Goal: Use online tool/utility

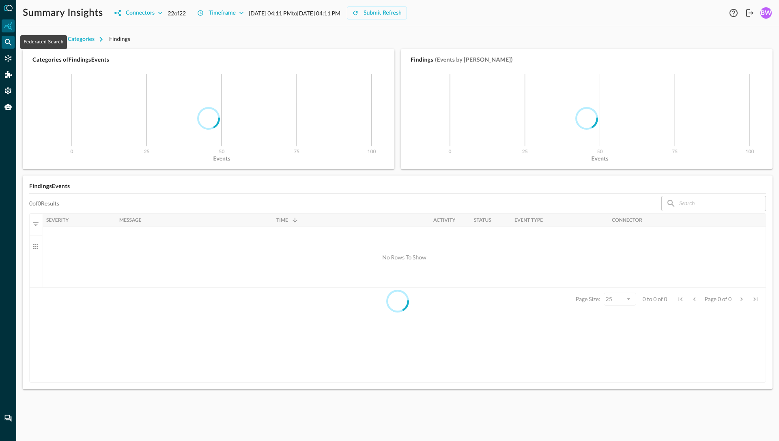
click at [9, 42] on icon "Federated Search" at bounding box center [8, 42] width 7 height 7
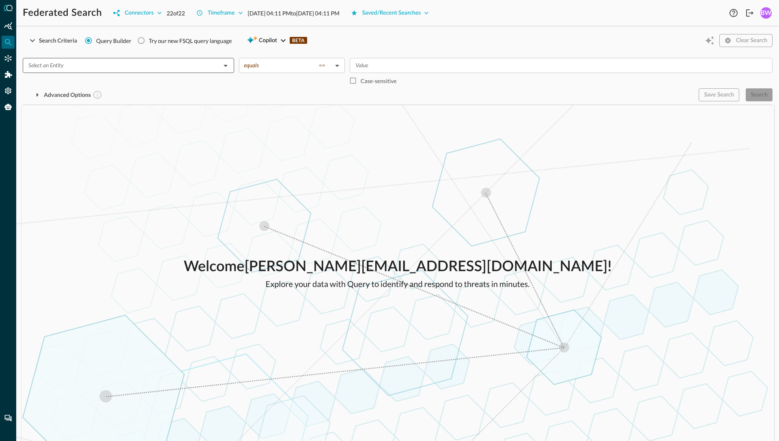
click at [185, 62] on input "text" at bounding box center [121, 65] width 193 height 10
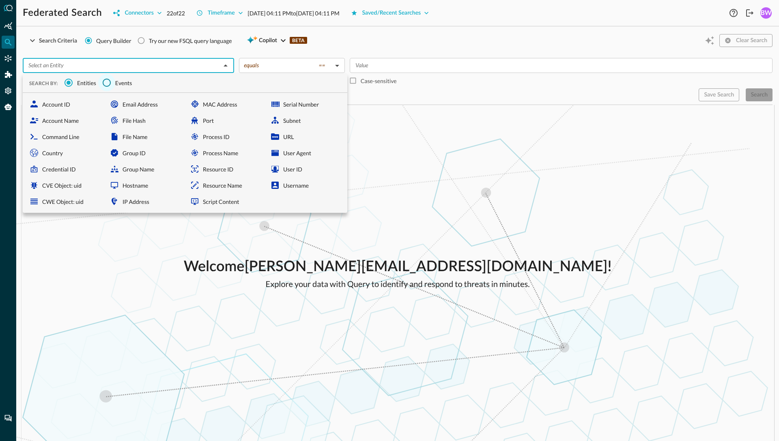
click at [110, 82] on input "Events" at bounding box center [106, 82] width 17 height 17
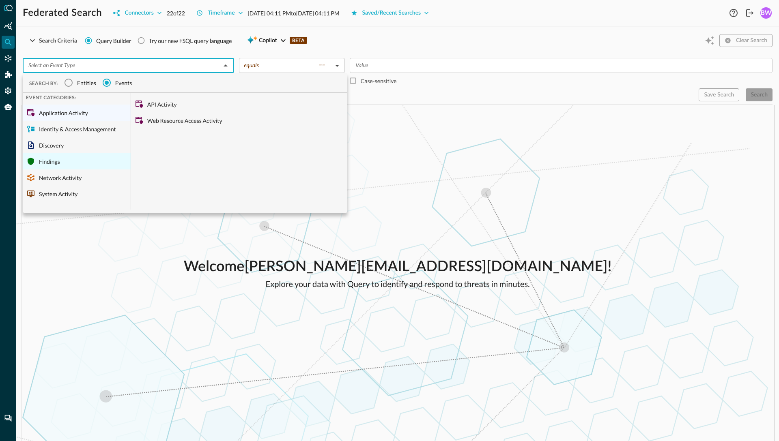
click at [53, 165] on div "Findings" at bounding box center [77, 161] width 108 height 16
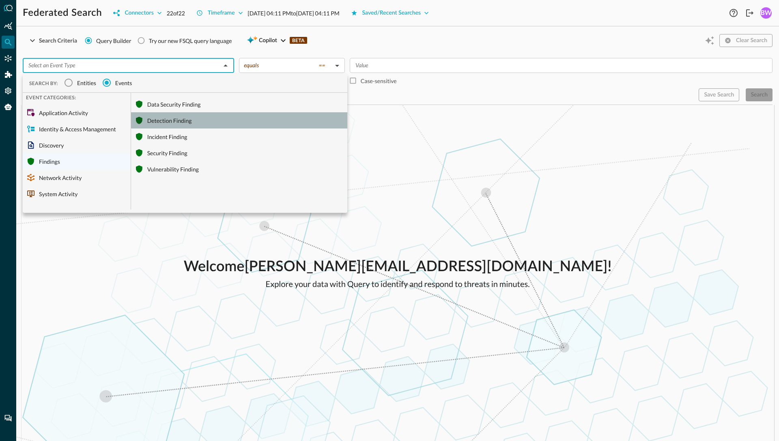
click at [159, 118] on div "Detection Finding" at bounding box center [239, 120] width 216 height 16
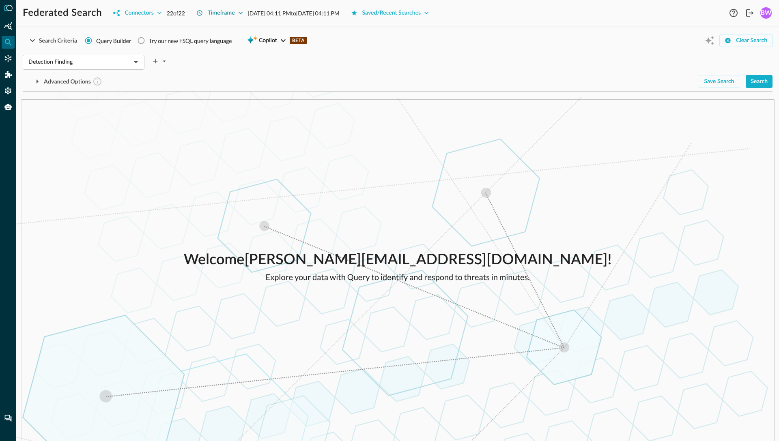
click at [241, 14] on icon "button" at bounding box center [240, 13] width 8 height 8
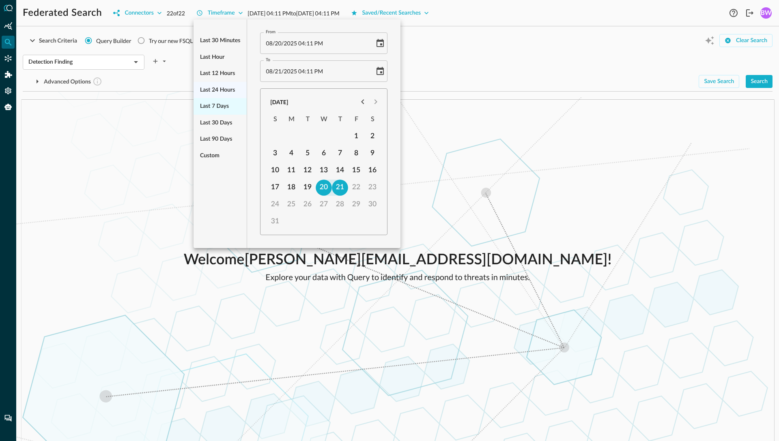
click at [219, 110] on span "Last 7 days" at bounding box center [214, 106] width 29 height 10
type input "[DATE] 04:12 PM"
click at [527, 68] on div at bounding box center [389, 220] width 779 height 441
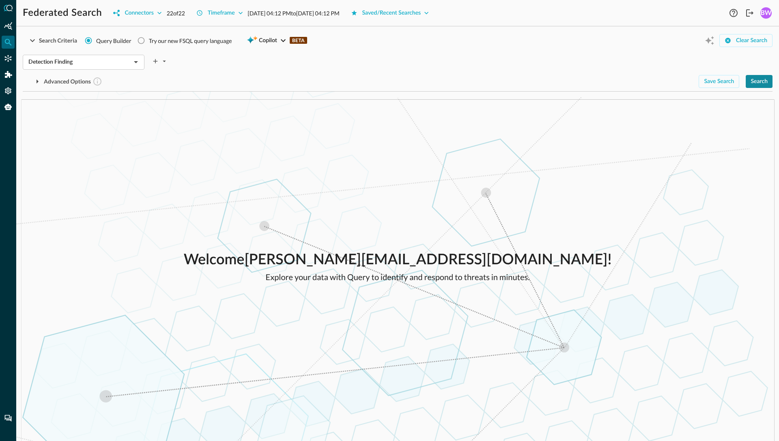
click at [766, 85] on div "Search" at bounding box center [758, 82] width 17 height 10
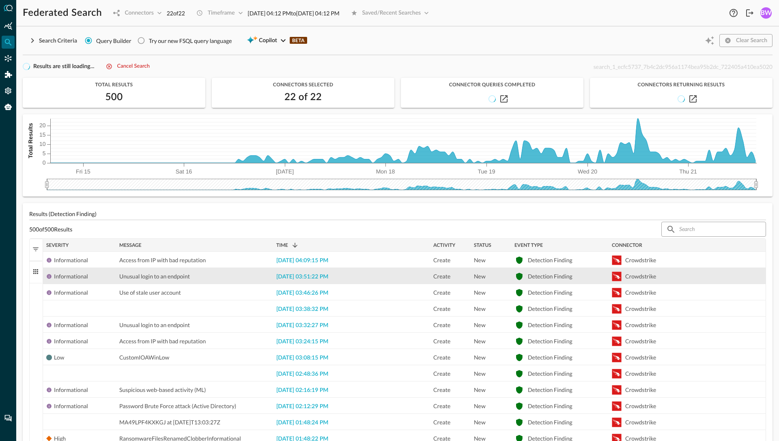
click at [295, 281] on div "[DATE] 03:51:22 PM" at bounding box center [351, 276] width 157 height 16
click at [306, 277] on span "[DATE] 03:51:22 PM" at bounding box center [302, 277] width 52 height 6
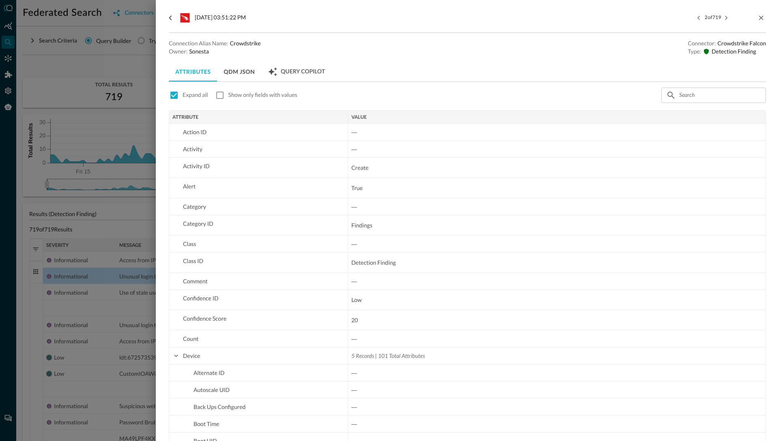
click at [295, 67] on div "Query Copilot" at bounding box center [296, 72] width 57 height 10
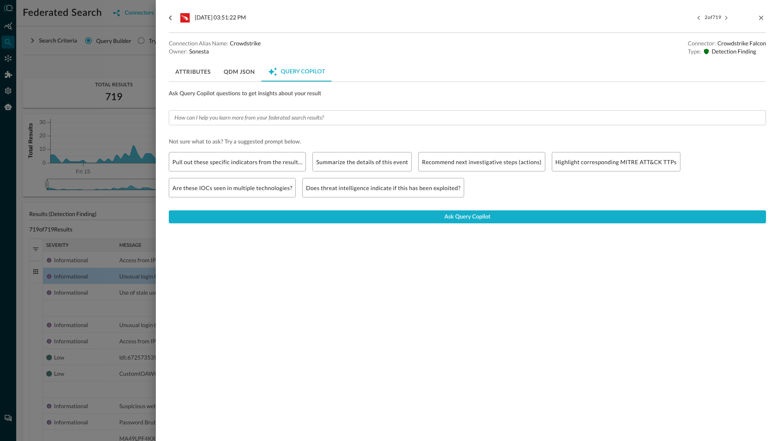
click at [69, 73] on div at bounding box center [389, 220] width 779 height 441
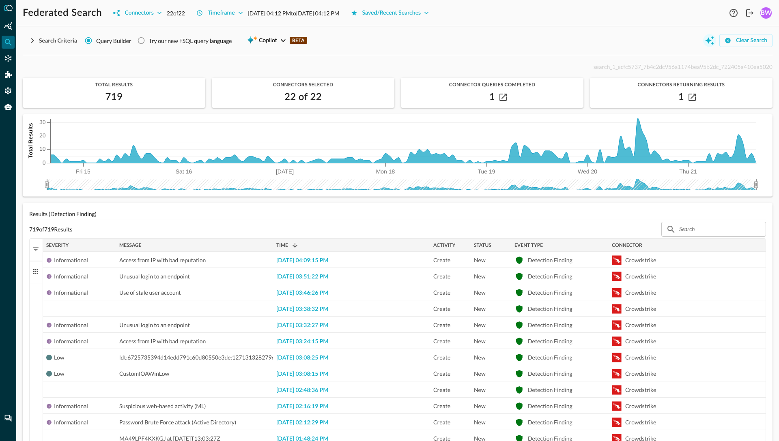
click at [709, 41] on icon "Open Query Copilot" at bounding box center [709, 40] width 9 height 9
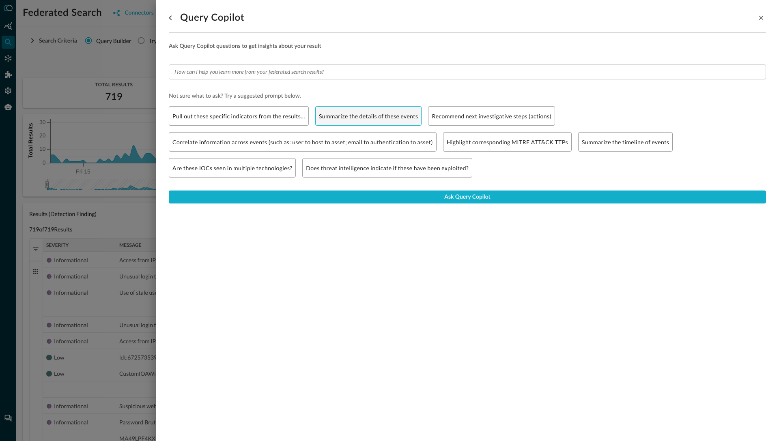
click at [366, 114] on p "Summarize the details of these events" at bounding box center [368, 116] width 99 height 9
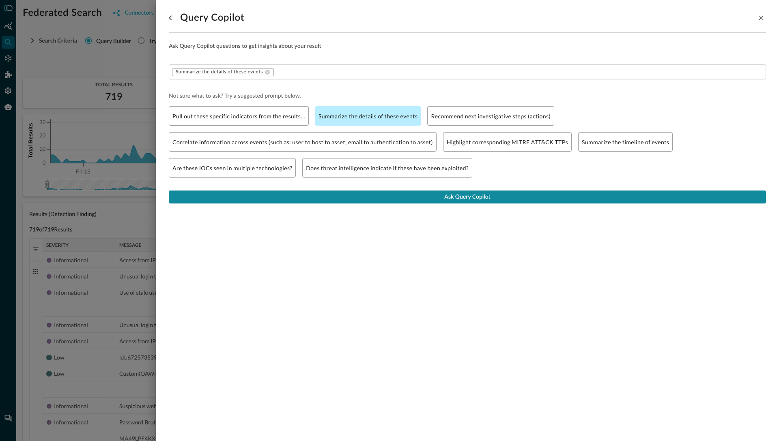
click at [355, 198] on button "Ask Query Copilot" at bounding box center [467, 197] width 597 height 13
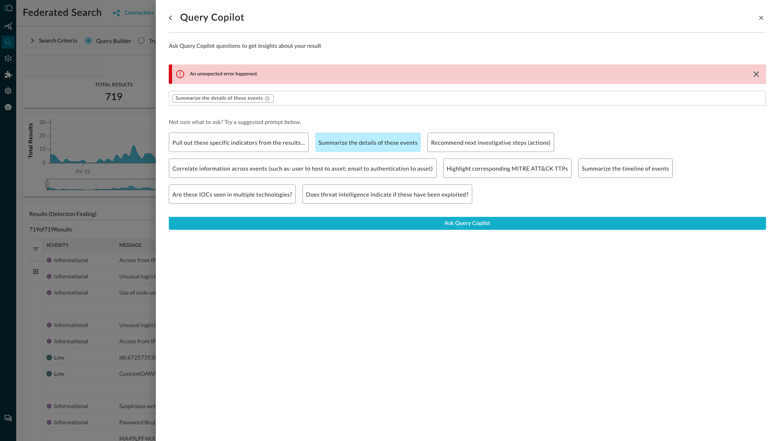
click at [147, 62] on div at bounding box center [389, 220] width 779 height 441
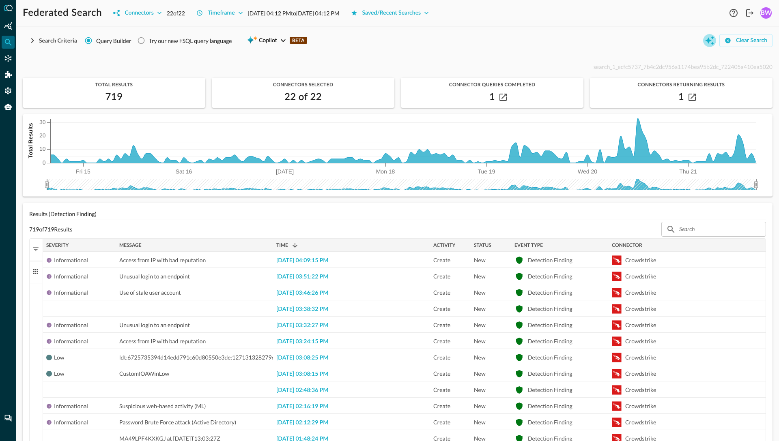
click at [711, 41] on icon "Open Query Copilot" at bounding box center [710, 41] width 10 height 10
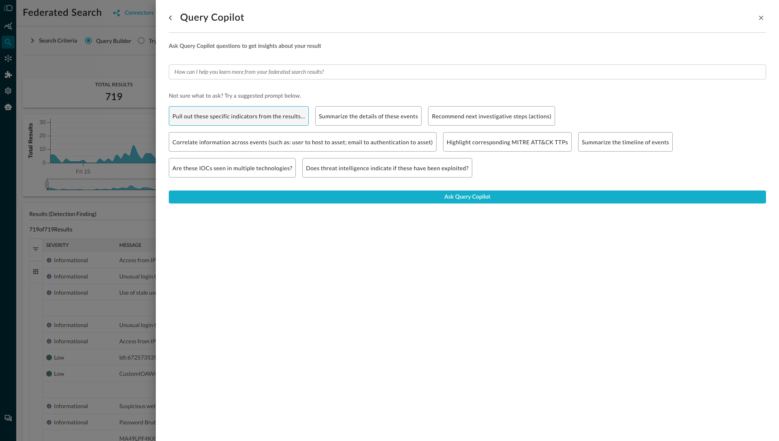
click at [226, 115] on p "Pull out these specific indicators from the results…" at bounding box center [238, 116] width 133 height 9
click at [262, 115] on p "Pull out these specific indicators from the results…" at bounding box center [238, 116] width 133 height 9
click at [351, 114] on p "Summarize the details of these events" at bounding box center [368, 116] width 99 height 9
